Goal: Task Accomplishment & Management: Manage account settings

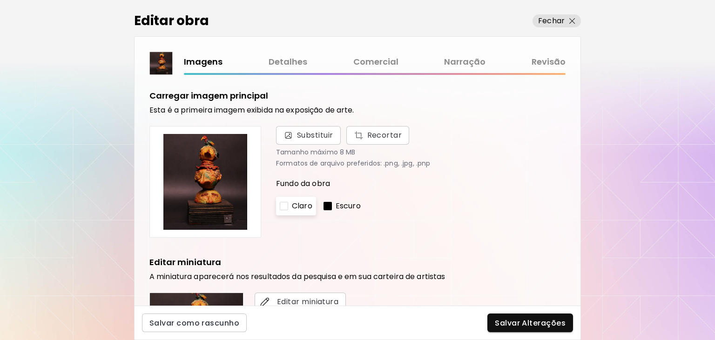
click at [452, 61] on link "Narração" at bounding box center [464, 62] width 41 height 14
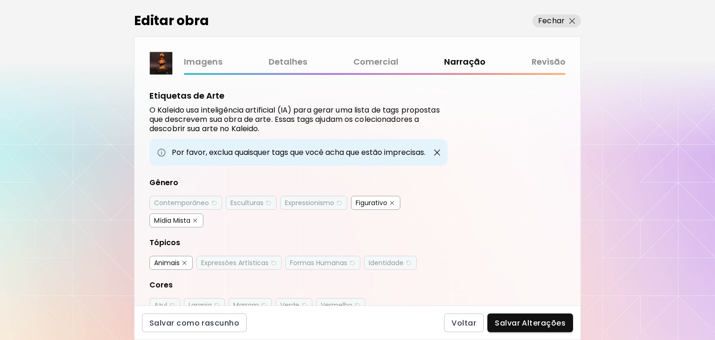
click at [193, 198] on div "Contemporâneo" at bounding box center [181, 202] width 55 height 9
click at [258, 203] on div "Esculturas" at bounding box center [246, 202] width 33 height 9
click at [310, 202] on div "Expressionismo" at bounding box center [309, 202] width 49 height 9
click at [243, 261] on div "Expressões Artísticas" at bounding box center [235, 262] width 68 height 9
click at [301, 261] on div "Formas Humanas" at bounding box center [318, 262] width 57 height 9
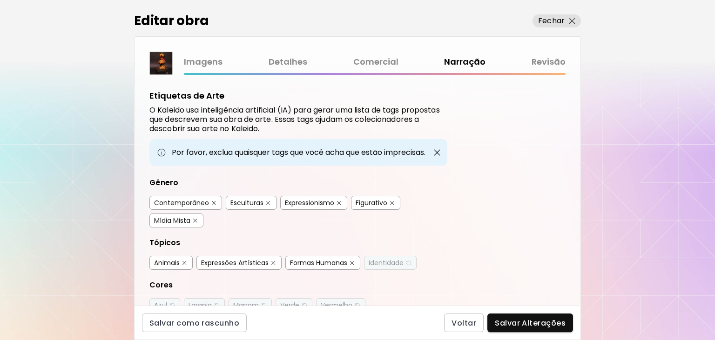
click at [386, 261] on div "Identidade" at bounding box center [386, 262] width 35 height 9
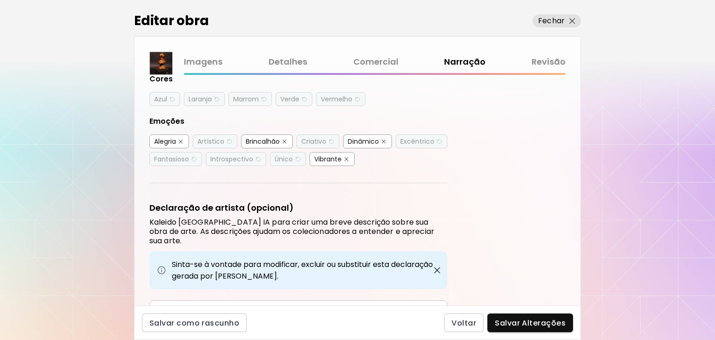
scroll to position [188, 0]
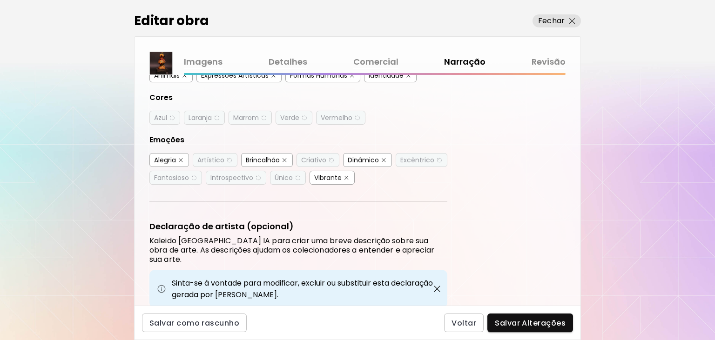
click at [169, 115] on img "button" at bounding box center [172, 118] width 7 height 7
drag, startPoint x: 194, startPoint y: 114, endPoint x: 242, endPoint y: 114, distance: 47.5
click at [195, 113] on div "Laranja" at bounding box center [200, 117] width 23 height 9
click at [246, 114] on div "Marrom" at bounding box center [246, 117] width 26 height 9
click at [290, 114] on div "Verde" at bounding box center [289, 117] width 19 height 9
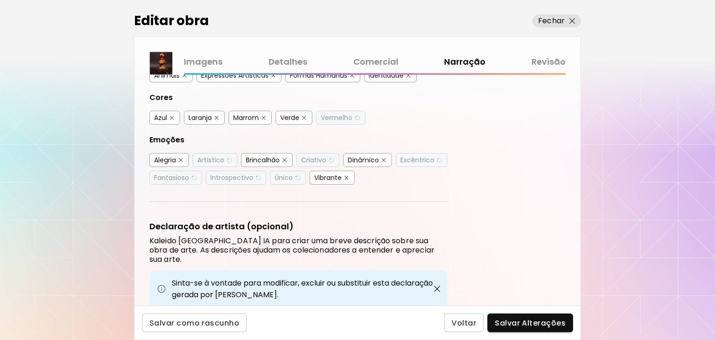
click at [332, 114] on div "Vermelho" at bounding box center [337, 117] width 32 height 9
click at [411, 159] on div "Excêntrico" at bounding box center [417, 159] width 34 height 9
click at [314, 155] on div "Criativo" at bounding box center [313, 159] width 25 height 9
click at [280, 178] on div "Único" at bounding box center [284, 177] width 18 height 9
click at [233, 177] on div "Introspectivo" at bounding box center [231, 177] width 43 height 9
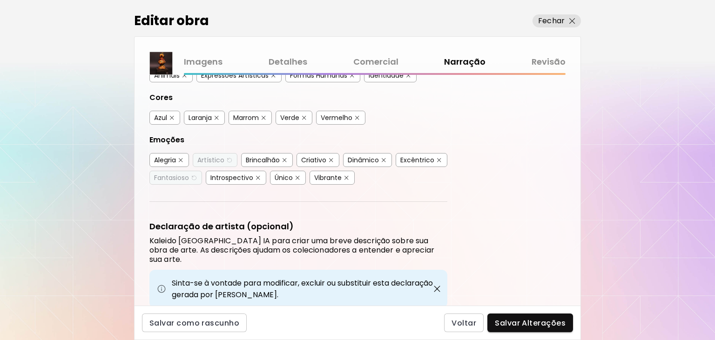
click at [217, 159] on div "Artístico" at bounding box center [210, 159] width 27 height 9
click at [174, 176] on div "Fantasioso" at bounding box center [171, 177] width 35 height 9
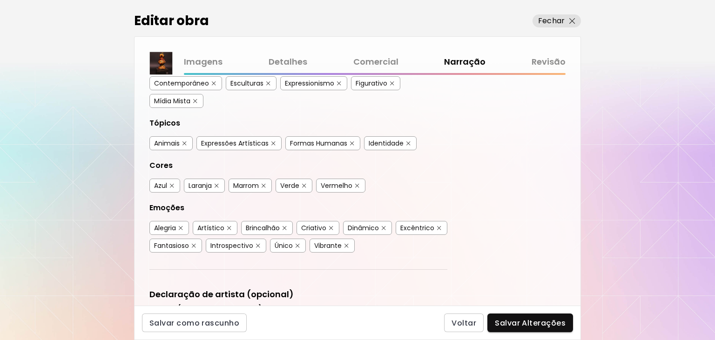
scroll to position [125, 0]
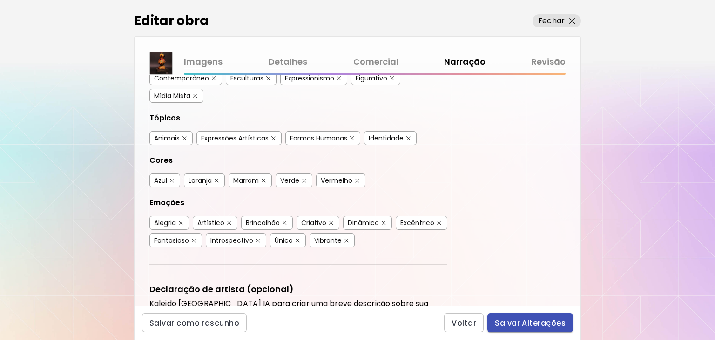
click at [535, 325] on span "Salvar Alterações" at bounding box center [530, 323] width 71 height 10
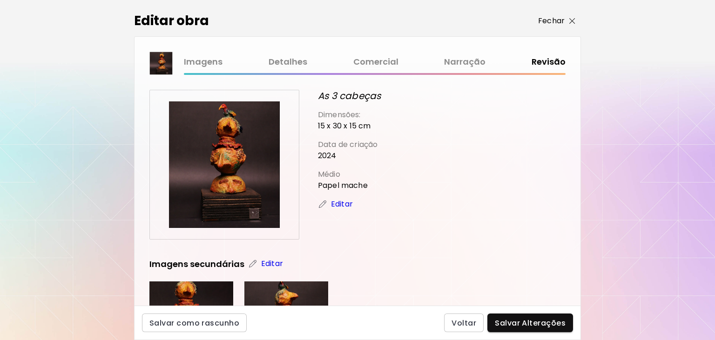
click at [548, 18] on p "Fechar" at bounding box center [551, 20] width 27 height 11
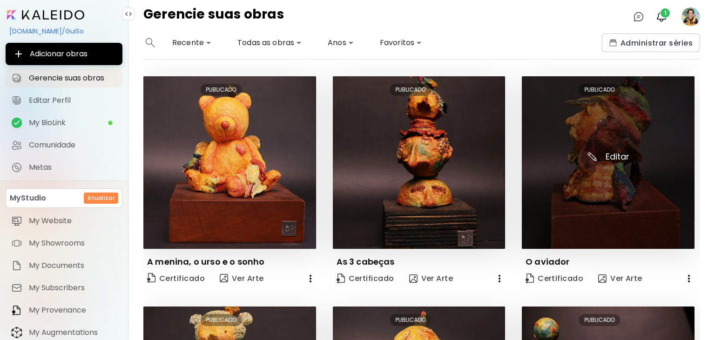
click at [634, 174] on img at bounding box center [608, 162] width 173 height 173
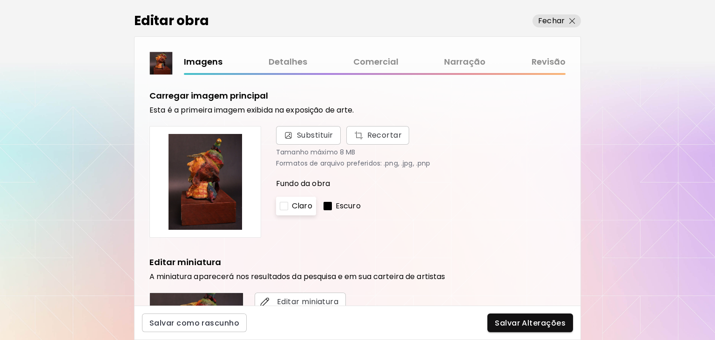
click at [470, 63] on link "Narração" at bounding box center [464, 62] width 41 height 14
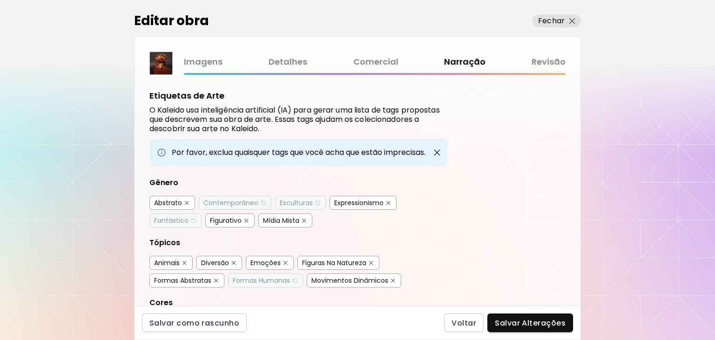
click at [172, 221] on div "Fantástico" at bounding box center [171, 220] width 34 height 9
click at [243, 198] on div "Contemporâneo" at bounding box center [230, 202] width 55 height 9
click at [302, 202] on div "Esculturas" at bounding box center [296, 202] width 33 height 9
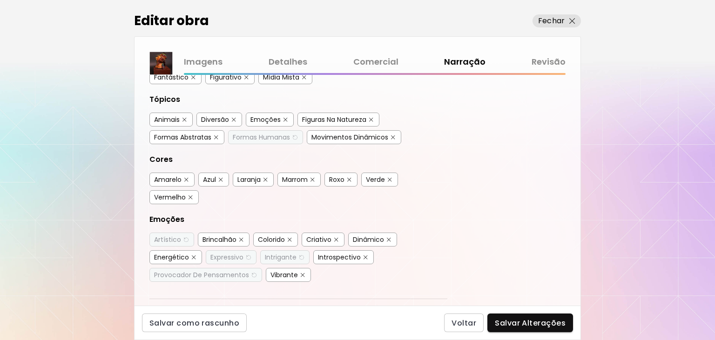
scroll to position [125, 0]
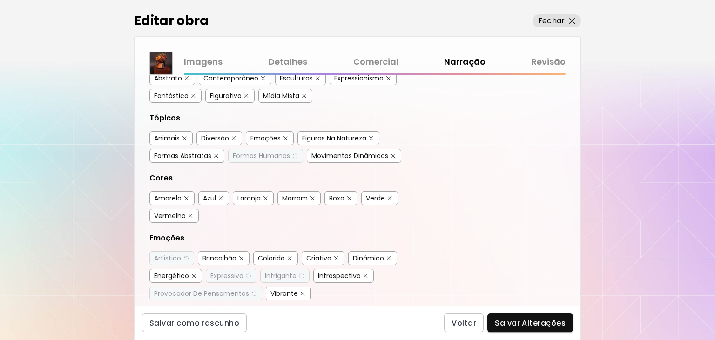
click at [257, 158] on div "Formas Humanas" at bounding box center [265, 156] width 75 height 14
click at [269, 153] on div "Formas Humanas" at bounding box center [261, 155] width 57 height 9
click at [279, 271] on div "Intrigante" at bounding box center [281, 275] width 32 height 9
click at [232, 289] on div "Provocador De Pensamentos" at bounding box center [201, 293] width 95 height 9
click at [230, 271] on div "Expressivo" at bounding box center [226, 275] width 33 height 9
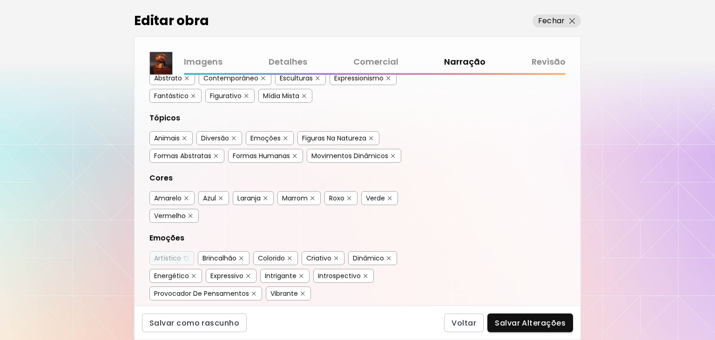
click at [170, 254] on div "Artístico" at bounding box center [167, 258] width 27 height 9
click at [516, 322] on span "Salvar Alterações" at bounding box center [530, 323] width 71 height 10
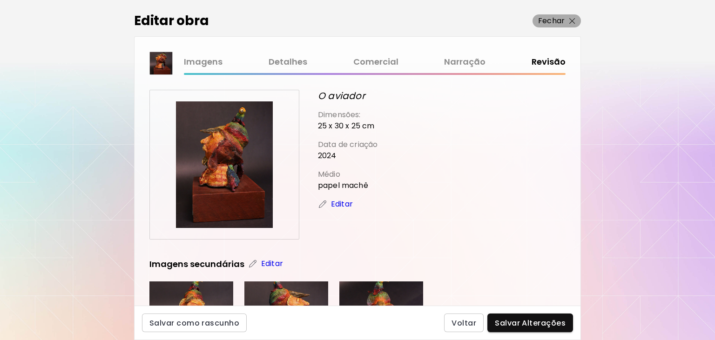
click at [560, 21] on p "Fechar" at bounding box center [551, 20] width 27 height 11
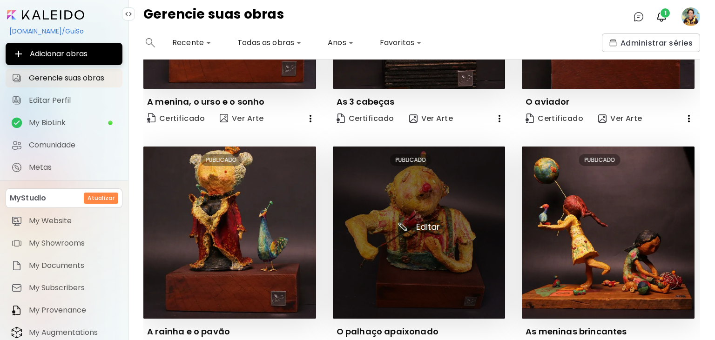
scroll to position [179, 0]
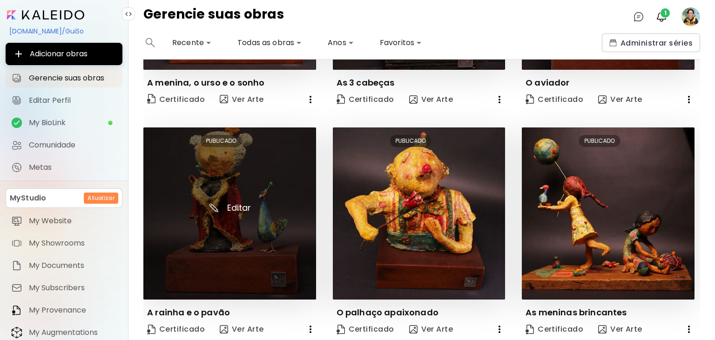
click at [226, 223] on img at bounding box center [229, 214] width 173 height 173
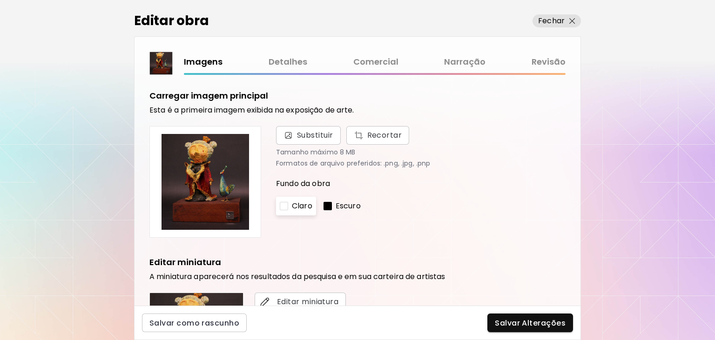
click at [464, 59] on link "Narração" at bounding box center [464, 62] width 41 height 14
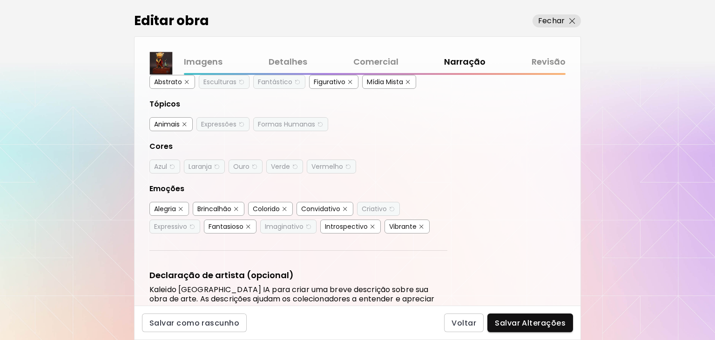
scroll to position [125, 0]
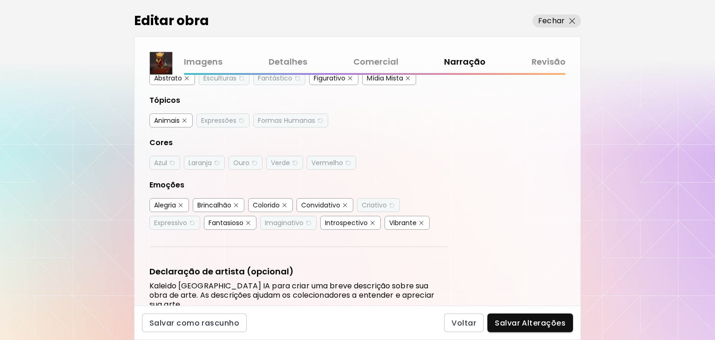
click at [232, 78] on div "Esculturas" at bounding box center [219, 78] width 33 height 9
click at [275, 78] on div "Fantástico" at bounding box center [275, 78] width 34 height 9
click at [223, 120] on div "Expressões" at bounding box center [218, 120] width 35 height 9
click at [277, 119] on div "Formas Humanas" at bounding box center [286, 120] width 57 height 9
click at [167, 160] on div "Azul" at bounding box center [160, 162] width 13 height 9
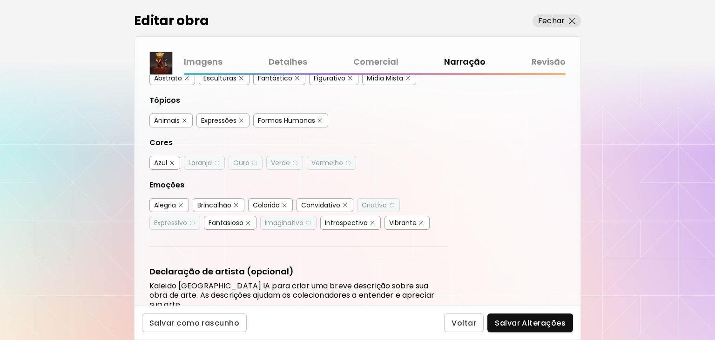
click at [202, 162] on div "Laranja" at bounding box center [200, 162] width 23 height 9
click at [248, 162] on div "Ouro" at bounding box center [241, 162] width 16 height 9
click at [290, 159] on div "Verde" at bounding box center [280, 162] width 19 height 9
click at [325, 159] on div "Vermelho" at bounding box center [327, 162] width 32 height 9
click at [373, 202] on div "Criativo" at bounding box center [374, 205] width 25 height 9
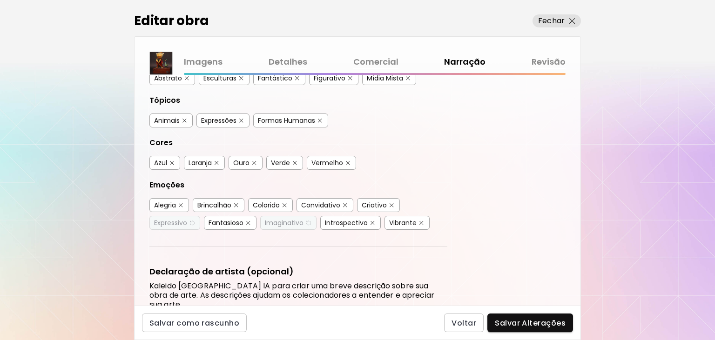
click at [290, 219] on div "Imaginativo" at bounding box center [284, 222] width 39 height 9
click at [173, 220] on div "Expressivo" at bounding box center [170, 222] width 33 height 9
click at [525, 322] on span "Salvar Alterações" at bounding box center [530, 323] width 71 height 10
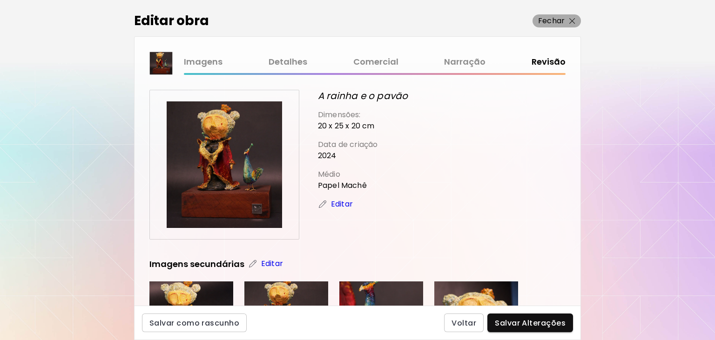
click at [564, 20] on p "Fechar" at bounding box center [551, 20] width 27 height 11
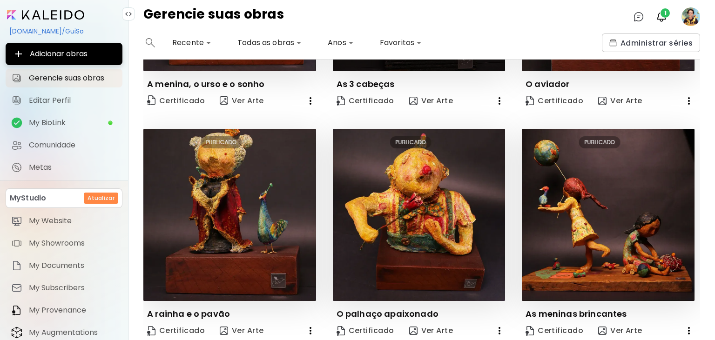
scroll to position [179, 0]
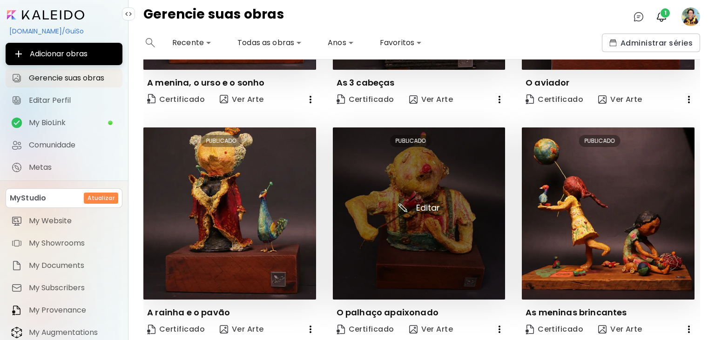
click at [402, 213] on img at bounding box center [419, 214] width 173 height 173
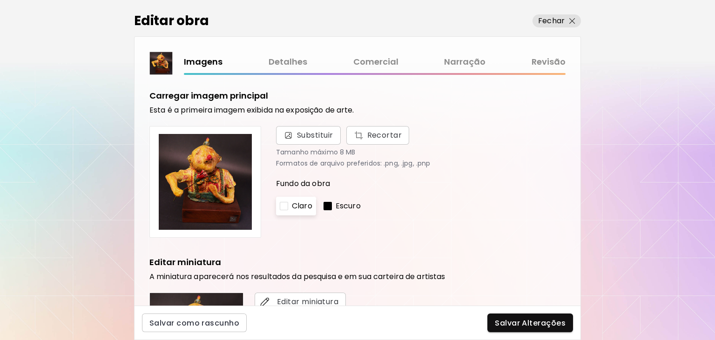
click at [453, 59] on link "Narração" at bounding box center [464, 62] width 41 height 14
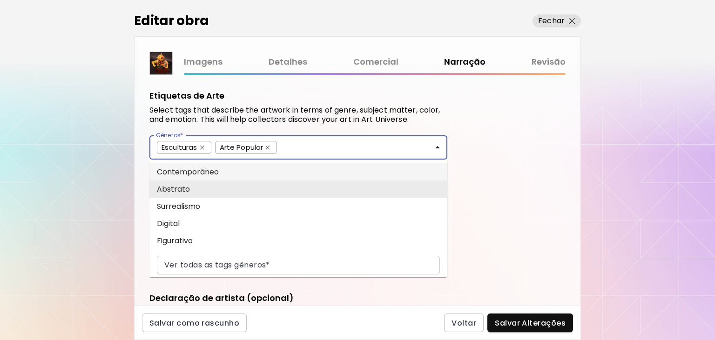
click at [303, 144] on input "Gêneros*" at bounding box center [360, 146] width 159 height 11
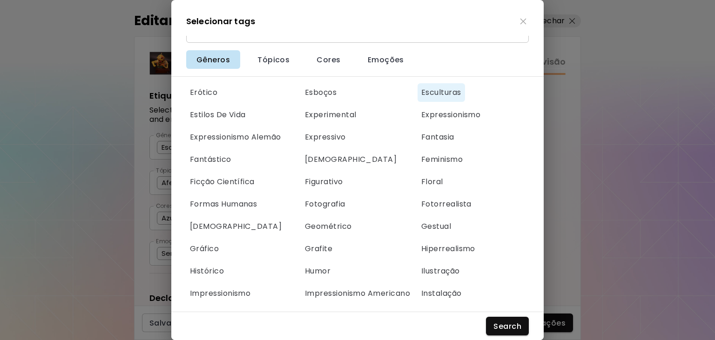
scroll to position [250, 0]
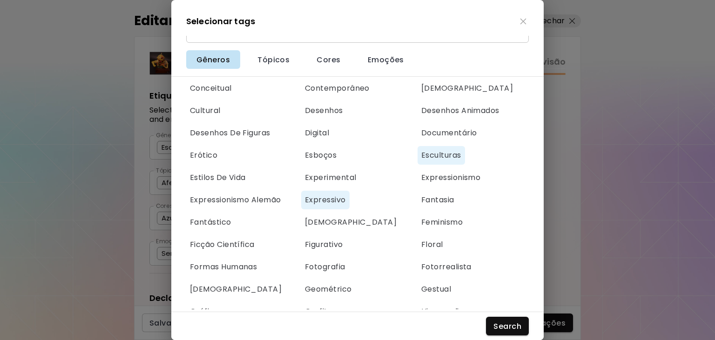
click at [326, 201] on span "Expressivo" at bounding box center [325, 200] width 41 height 10
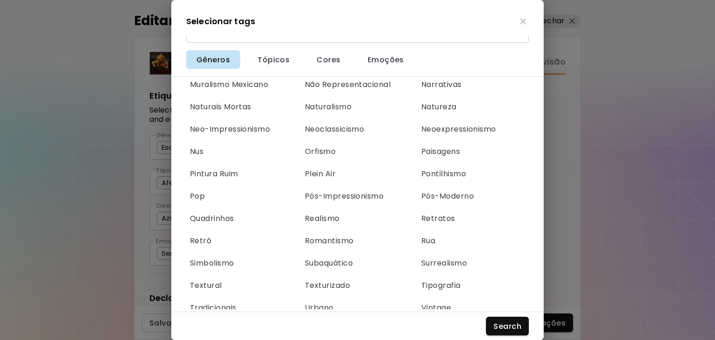
scroll to position [813, 0]
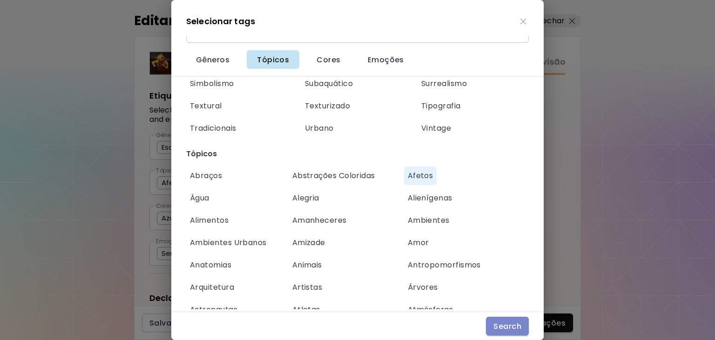
click at [506, 328] on span "Search" at bounding box center [507, 327] width 28 height 10
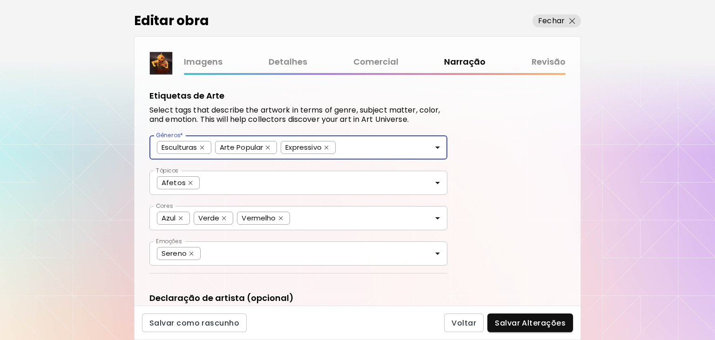
scroll to position [36, 0]
click at [470, 63] on div "Imagens Detalhes Comercial Narração Revisão" at bounding box center [375, 62] width 382 height 14
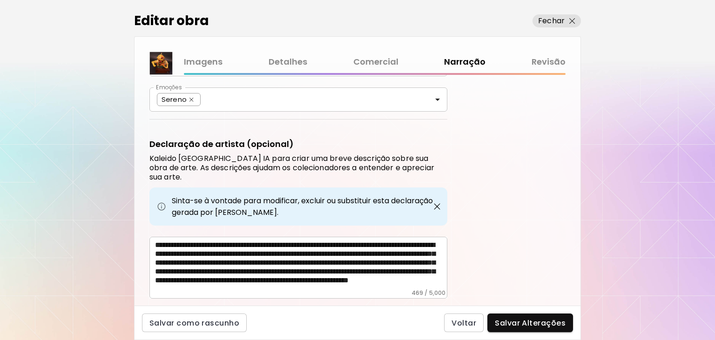
scroll to position [169, 0]
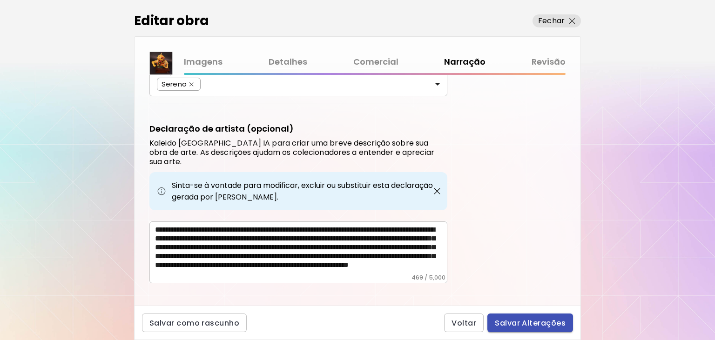
click at [532, 320] on span "Salvar Alterações" at bounding box center [530, 323] width 71 height 10
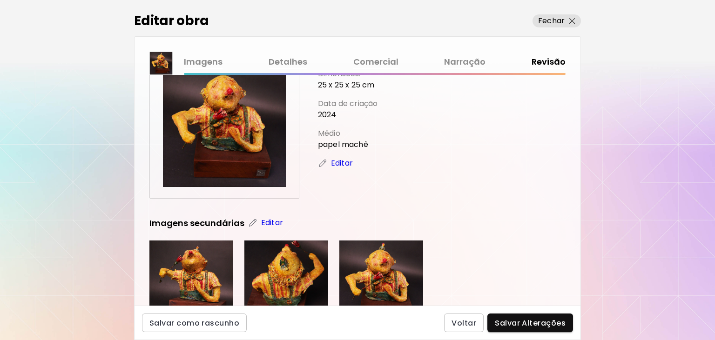
scroll to position [62, 0]
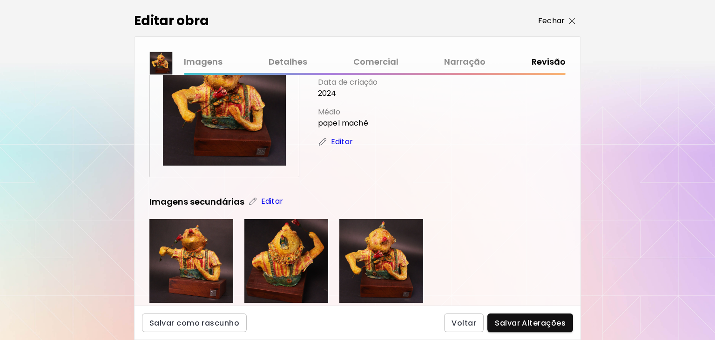
click at [550, 17] on p "Fechar" at bounding box center [551, 20] width 27 height 11
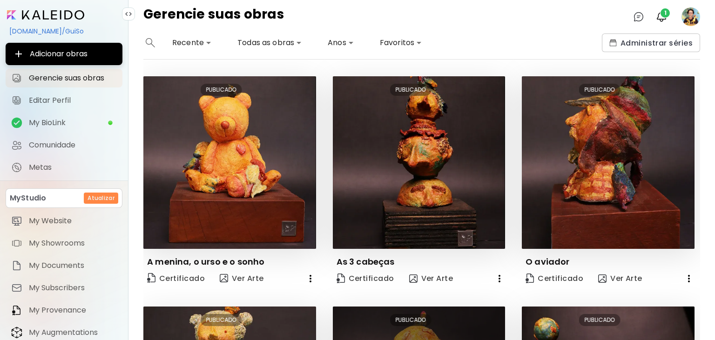
scroll to position [179, 0]
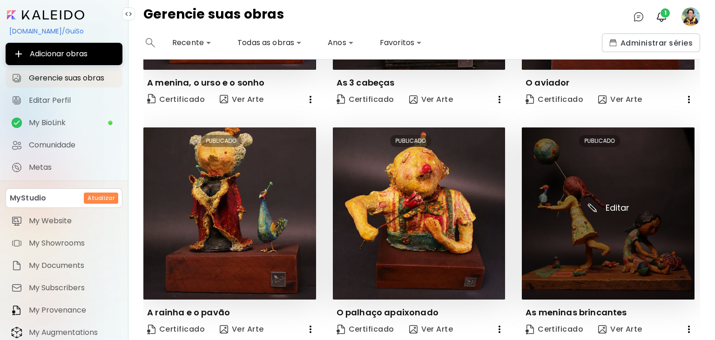
click at [590, 207] on img at bounding box center [608, 214] width 173 height 173
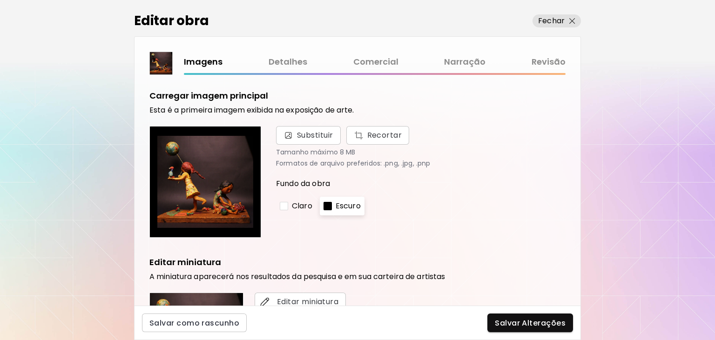
click at [450, 61] on link "Narração" at bounding box center [464, 62] width 41 height 14
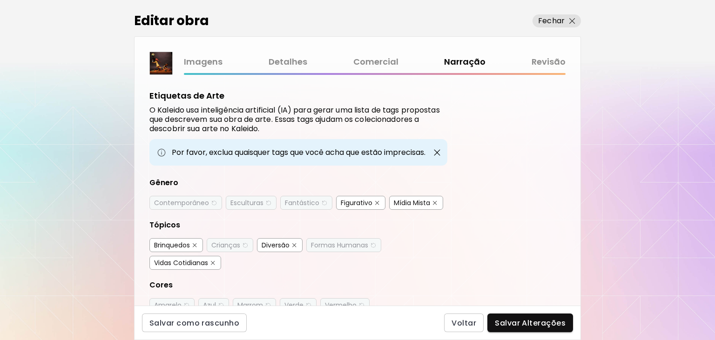
click at [185, 202] on div "Contemporâneo" at bounding box center [181, 202] width 55 height 9
click at [243, 206] on div "Esculturas" at bounding box center [246, 202] width 33 height 9
click at [295, 206] on div "Fantástico" at bounding box center [302, 202] width 34 height 9
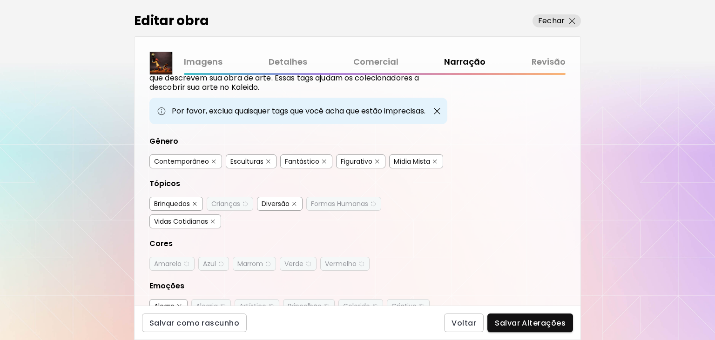
scroll to position [62, 0]
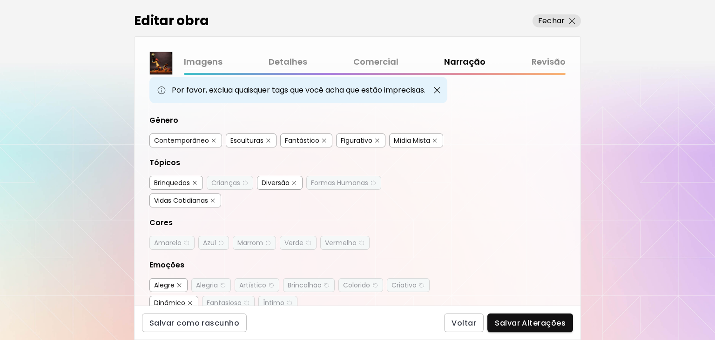
click at [234, 185] on div "Crianças" at bounding box center [225, 182] width 29 height 9
click at [333, 182] on div "Formas Humanas" at bounding box center [339, 182] width 57 height 9
click at [172, 240] on div "Amarelo" at bounding box center [167, 242] width 27 height 9
click at [211, 240] on div "Azul" at bounding box center [209, 242] width 13 height 9
click at [252, 244] on div "Marrom" at bounding box center [250, 242] width 26 height 9
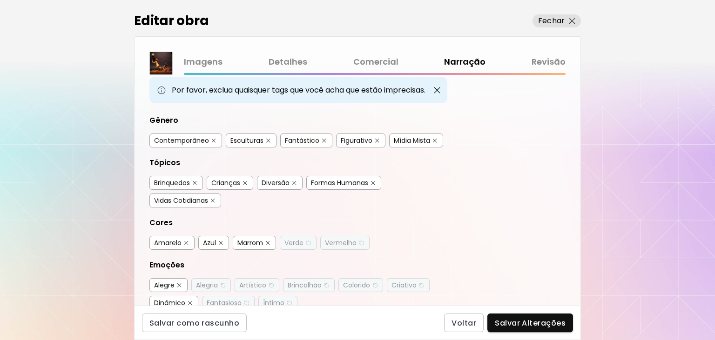
click at [297, 243] on div "Verde" at bounding box center [293, 242] width 19 height 9
click at [334, 242] on div "Vermelho" at bounding box center [341, 242] width 32 height 9
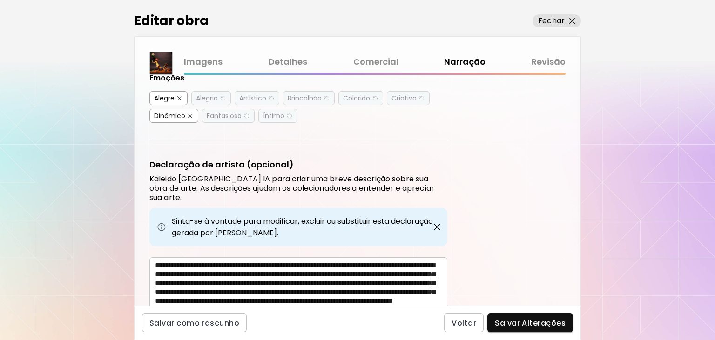
scroll to position [250, 0]
click at [210, 93] on div "Alegria" at bounding box center [207, 97] width 22 height 9
click at [256, 95] on div "Artístico" at bounding box center [252, 97] width 27 height 9
click at [301, 96] on div "Brincalhão" at bounding box center [305, 97] width 34 height 9
click at [352, 94] on div "Colorido" at bounding box center [356, 97] width 27 height 9
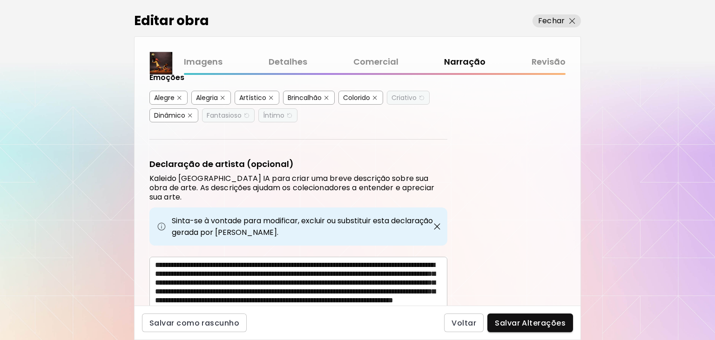
click at [413, 96] on div "Criativo" at bounding box center [404, 97] width 25 height 9
click at [275, 115] on div "Íntimo" at bounding box center [273, 115] width 21 height 9
click at [216, 112] on div "Fantasioso" at bounding box center [224, 115] width 35 height 9
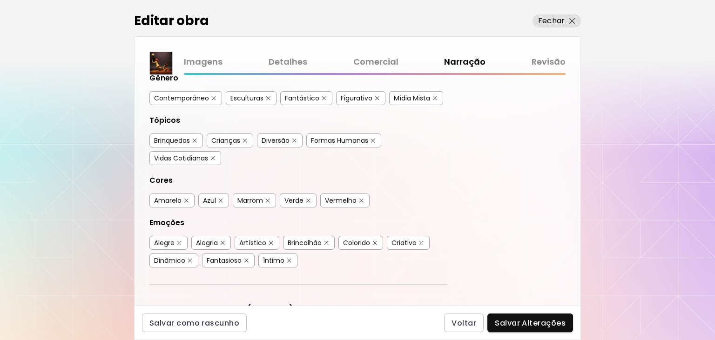
scroll to position [125, 0]
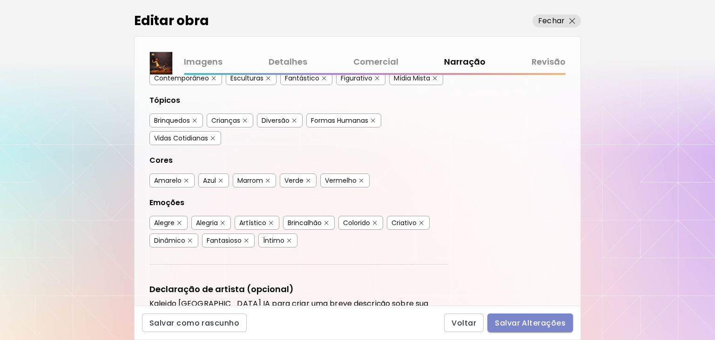
click at [554, 323] on span "Salvar Alterações" at bounding box center [530, 323] width 71 height 10
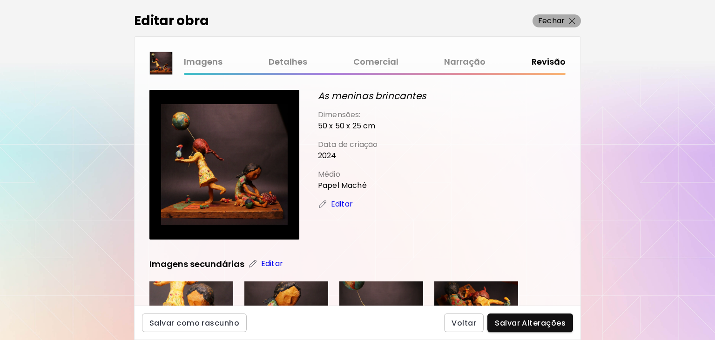
click at [559, 17] on p "Fechar" at bounding box center [551, 20] width 27 height 11
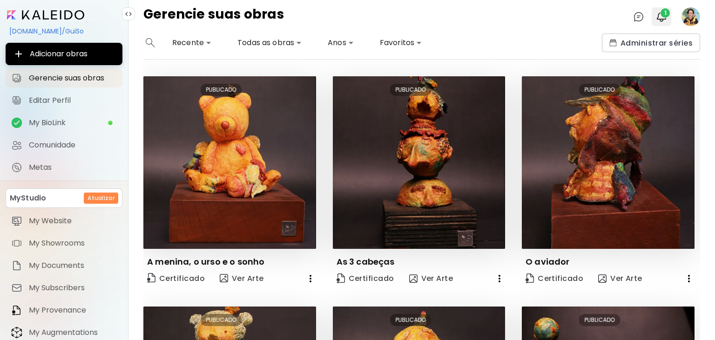
click at [659, 18] on img "button" at bounding box center [661, 16] width 11 height 11
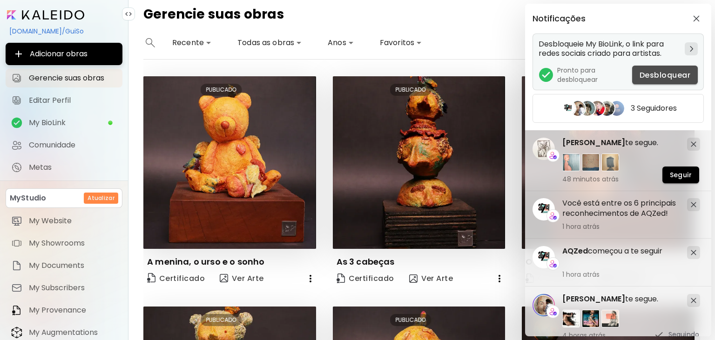
click at [660, 77] on span "Desbloquear" at bounding box center [665, 75] width 51 height 10
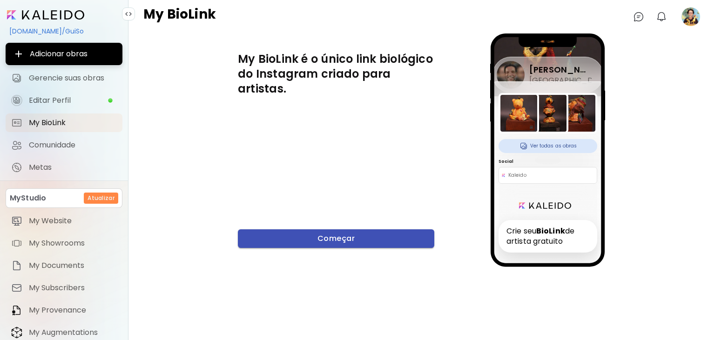
click at [362, 239] on span "Começar" at bounding box center [336, 239] width 182 height 10
